Goal: Information Seeking & Learning: Find specific fact

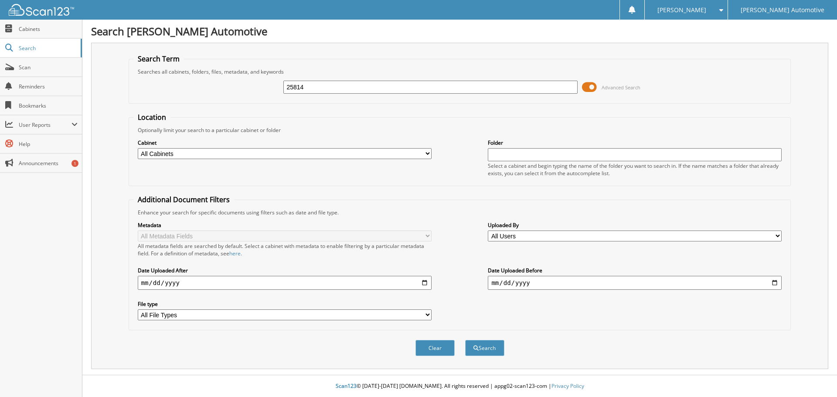
type input "25814"
click at [465, 340] on button "Search" at bounding box center [484, 348] width 39 height 16
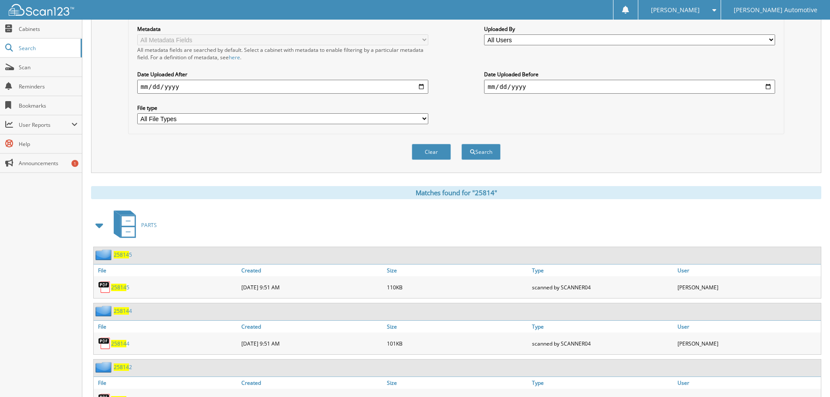
scroll to position [218, 0]
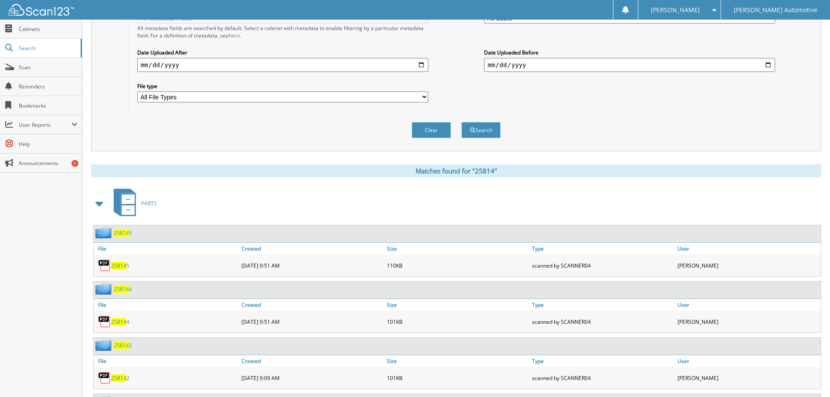
click at [99, 204] on span at bounding box center [100, 204] width 12 height 16
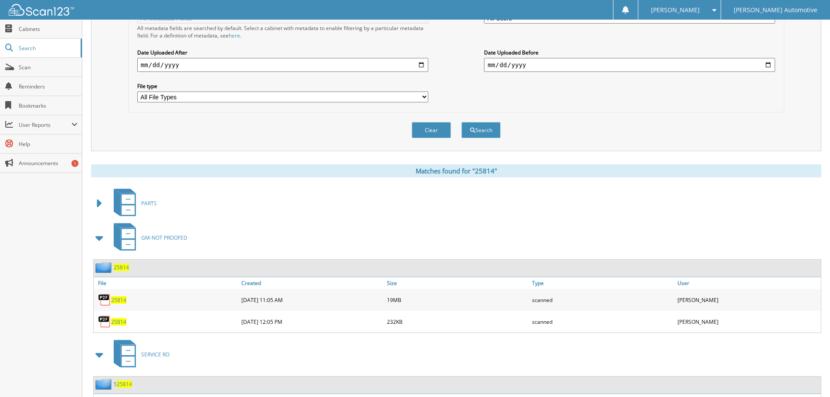
click at [122, 264] on div "25814" at bounding box center [111, 267] width 35 height 11
click at [122, 265] on span "25814" at bounding box center [121, 267] width 15 height 7
